Goal: Task Accomplishment & Management: Manage account settings

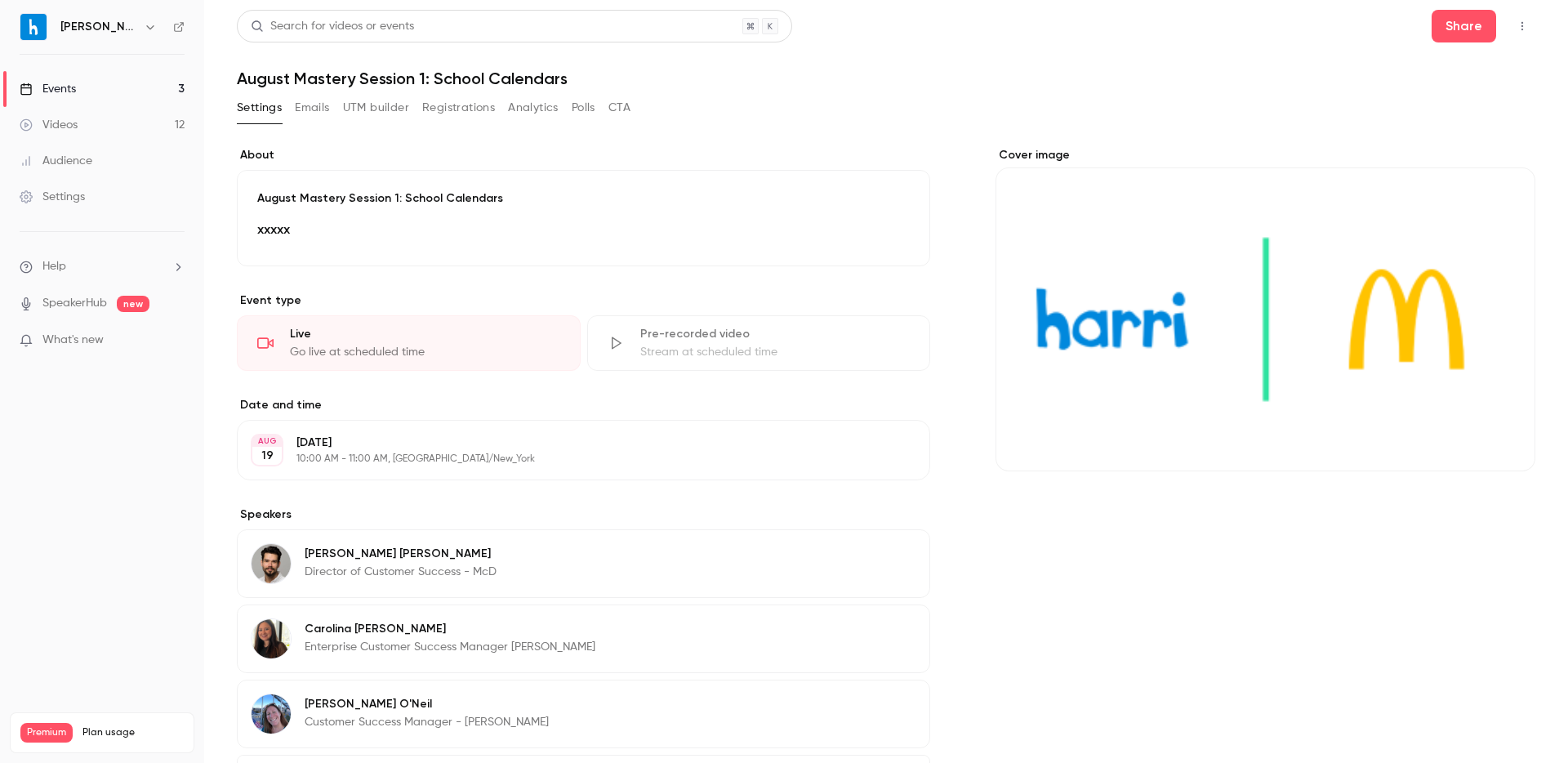
click at [450, 112] on button "Registrations" at bounding box center [459, 107] width 73 height 26
click at [321, 102] on button "Emails" at bounding box center [312, 107] width 35 height 26
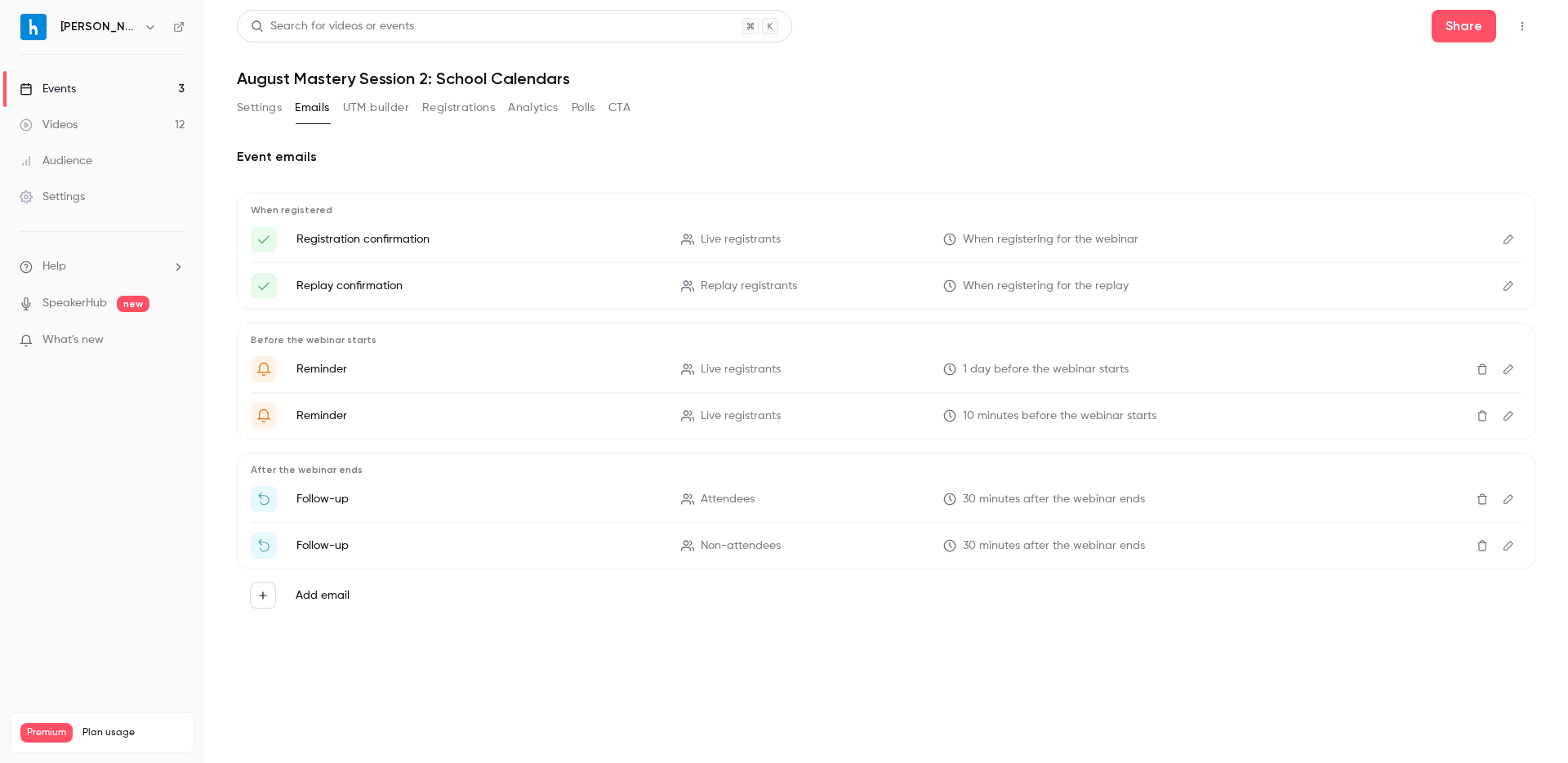
click at [465, 106] on button "Registrations" at bounding box center [459, 107] width 73 height 26
